Goal: Transaction & Acquisition: Purchase product/service

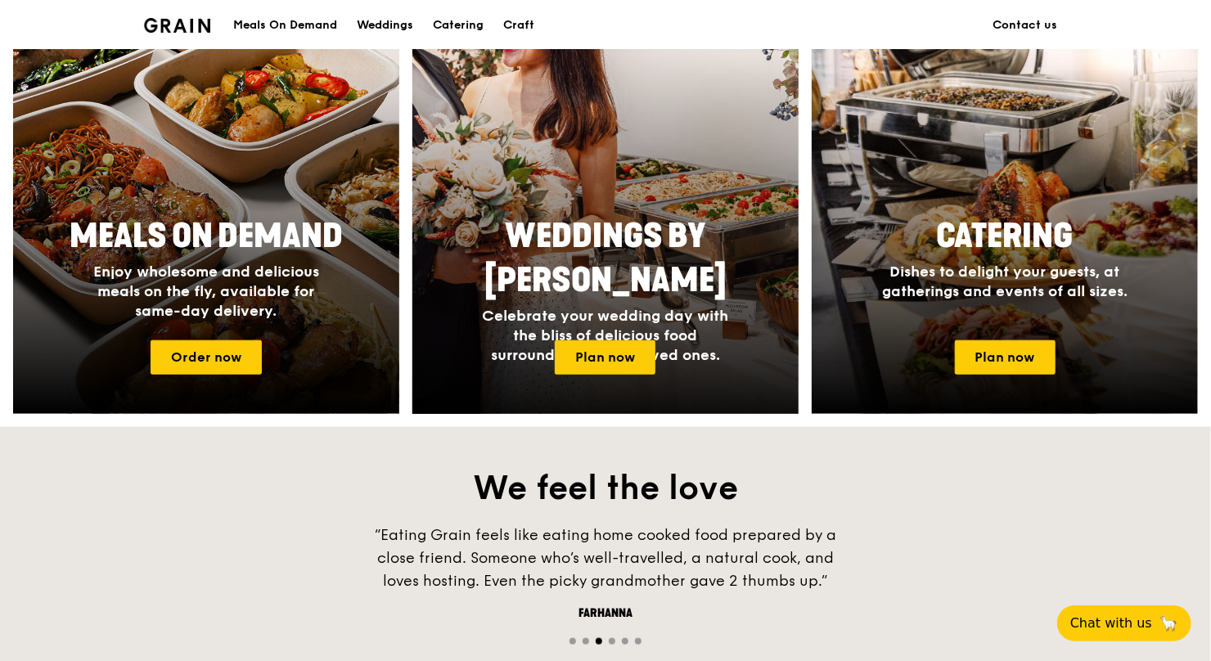
scroll to position [685, 0]
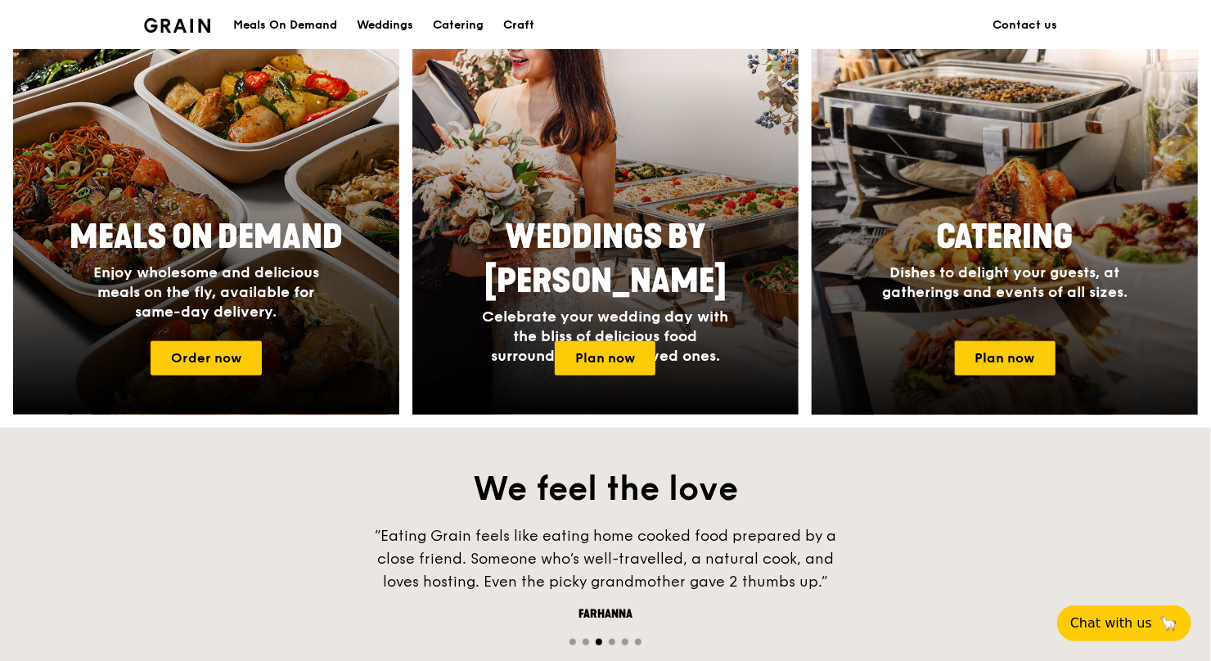
click at [497, 261] on div "Catering Dishes to delight your guests, at gatherings and events of all sizes." at bounding box center [1004, 259] width 327 height 100
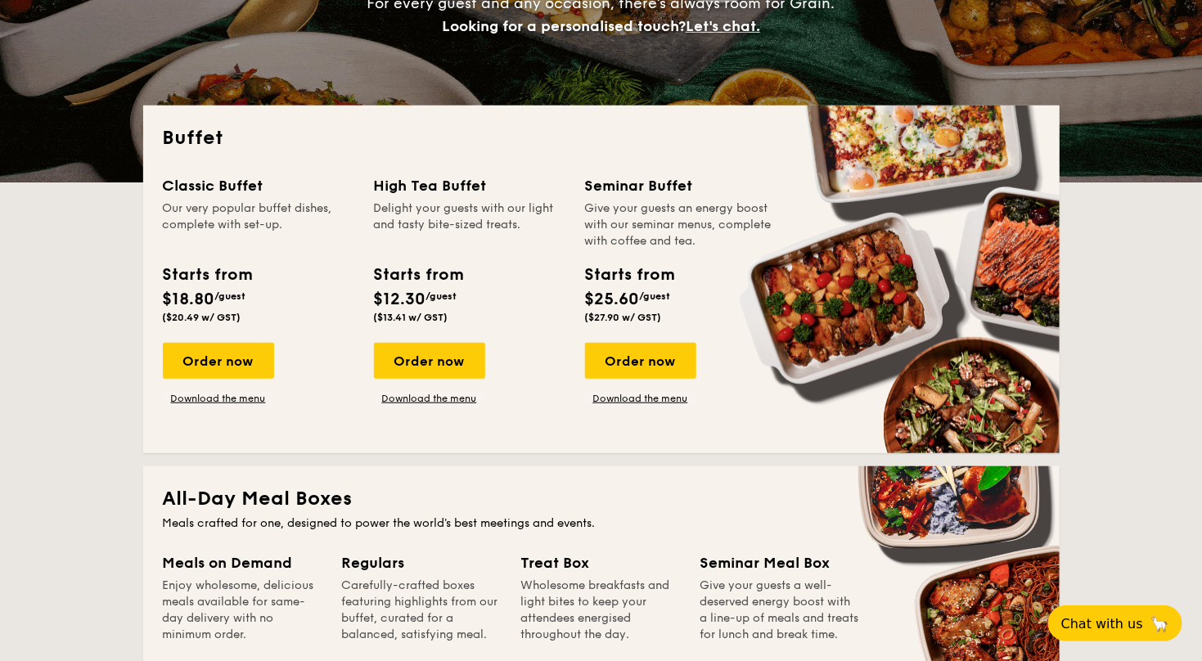
scroll to position [304, 0]
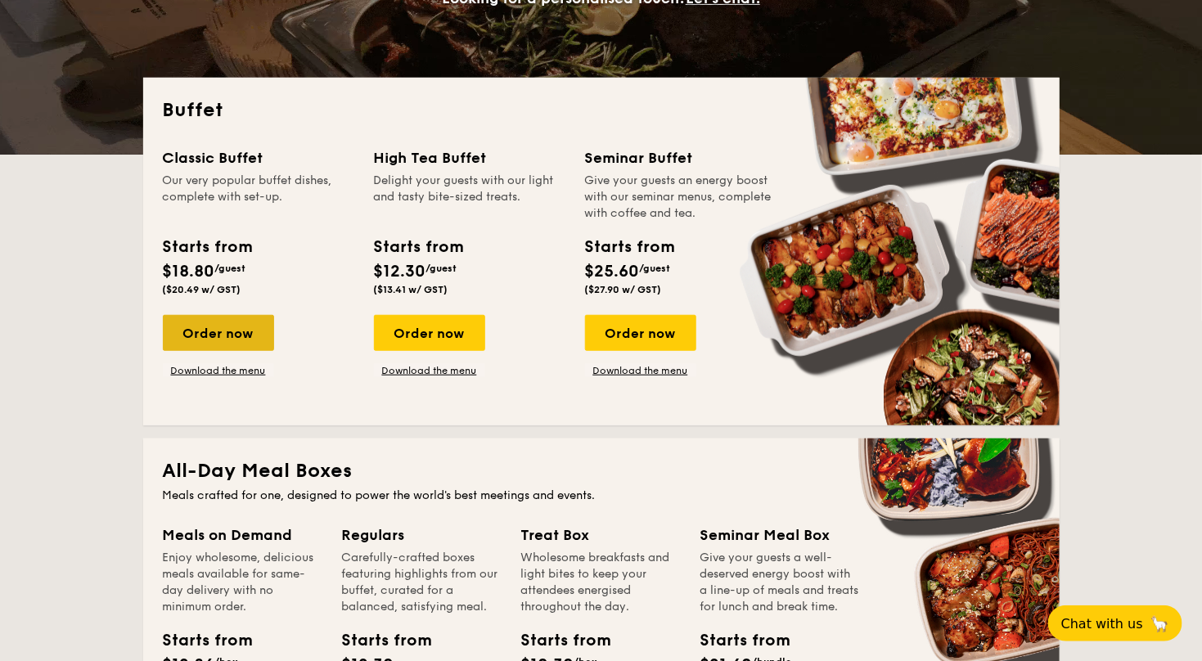
click at [222, 333] on div "Order now" at bounding box center [218, 333] width 111 height 36
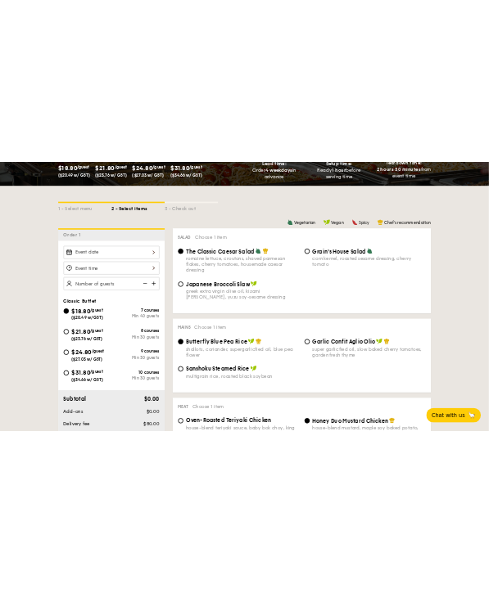
scroll to position [301, 0]
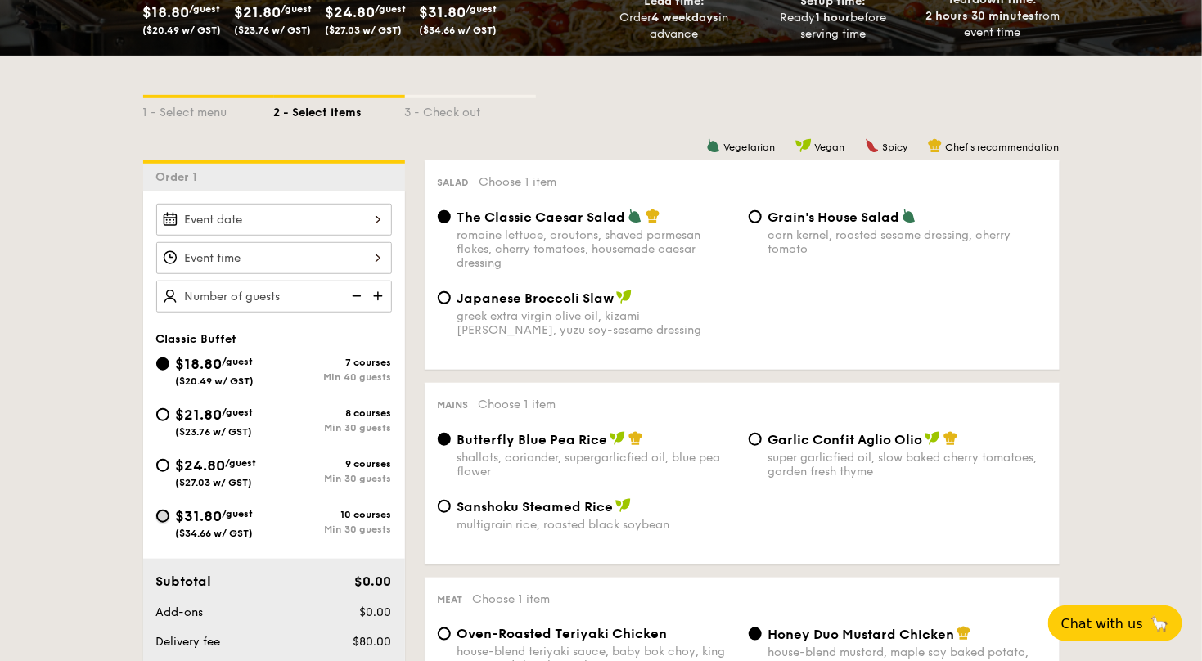
click at [161, 517] on input "$31.80 /guest ($34.66 w/ GST) 10 courses Min 30 guests" at bounding box center [162, 516] width 13 height 13
radio input "true"
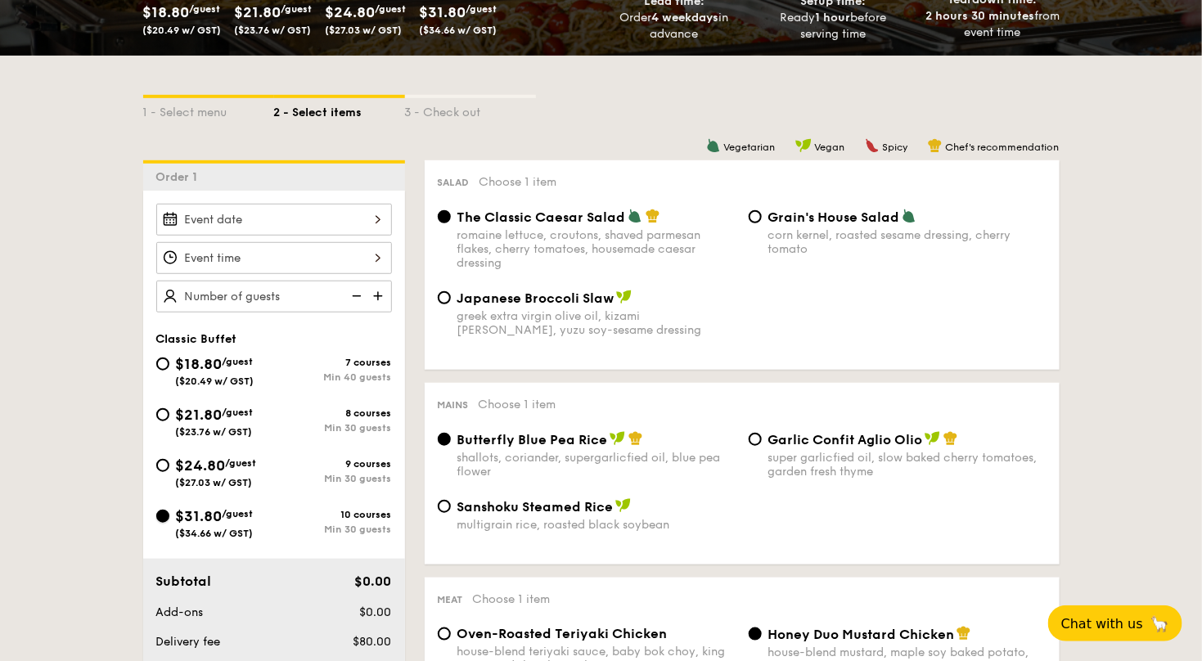
radio input "true"
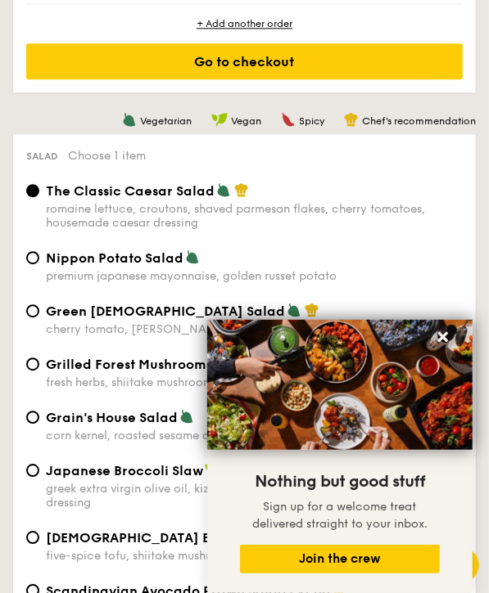
scroll to position [1104, 0]
click at [444, 335] on icon at bounding box center [443, 337] width 10 height 10
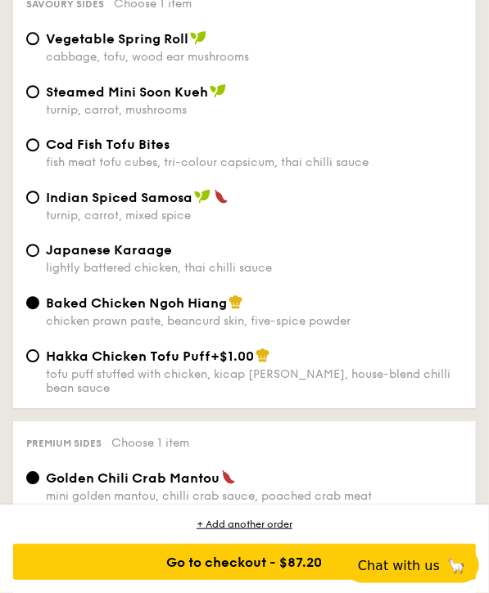
scroll to position [4654, 0]
